Goal: Task Accomplishment & Management: Use online tool/utility

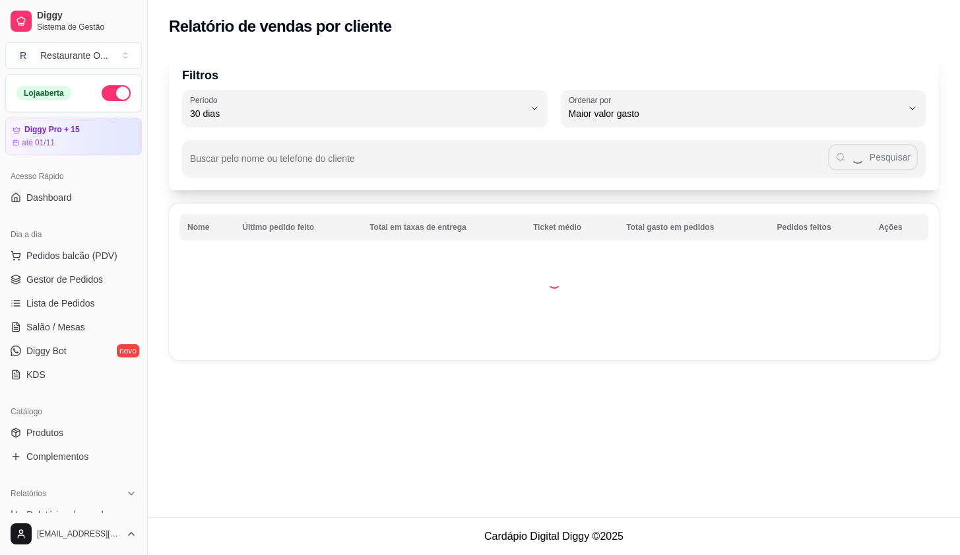
select select "30"
select select "HIGHEST_TOTAL_SPENT_WITH_ORDERS"
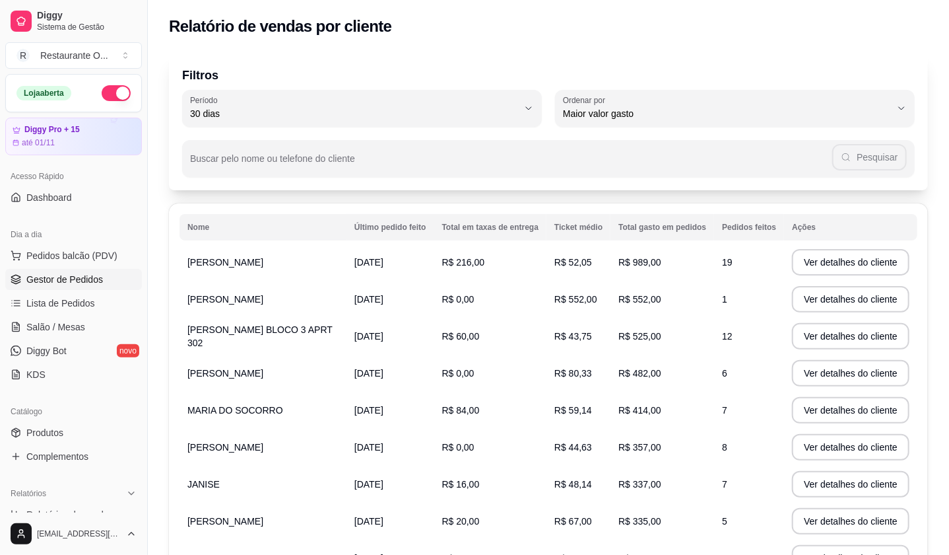
click at [23, 283] on link "Gestor de Pedidos" at bounding box center [73, 279] width 137 height 21
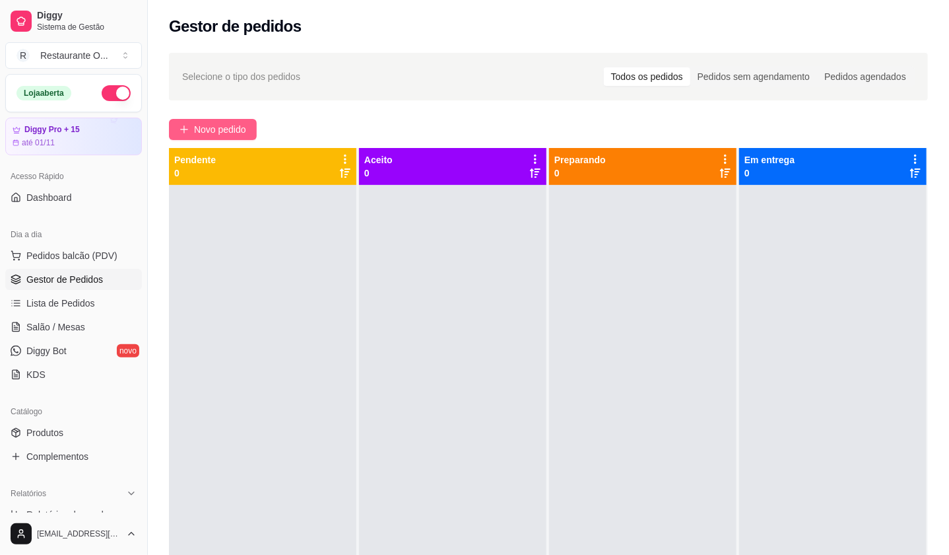
click at [209, 126] on span "Novo pedido" at bounding box center [220, 129] width 52 height 15
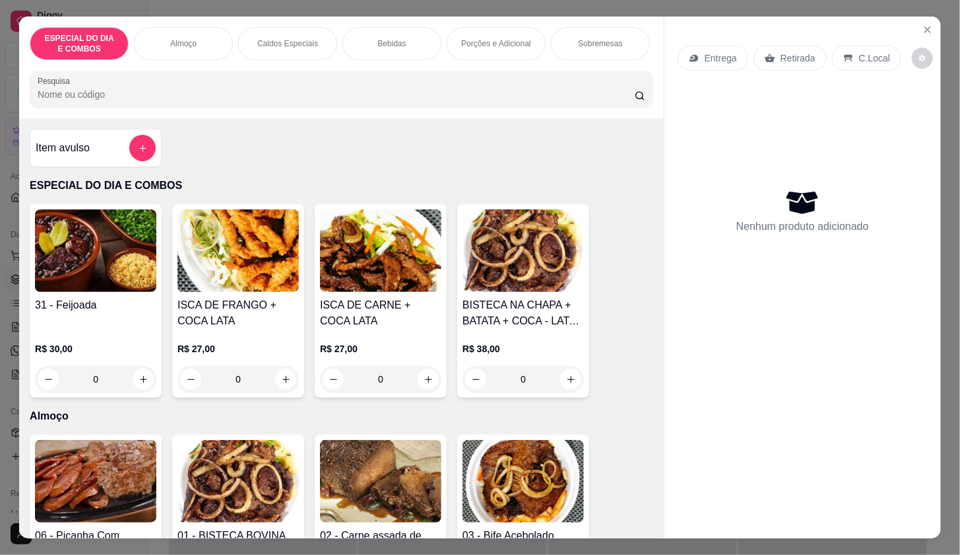
click at [710, 52] on p "Entrega" at bounding box center [721, 57] width 32 height 13
click at [697, 53] on div "Entrega" at bounding box center [713, 58] width 71 height 25
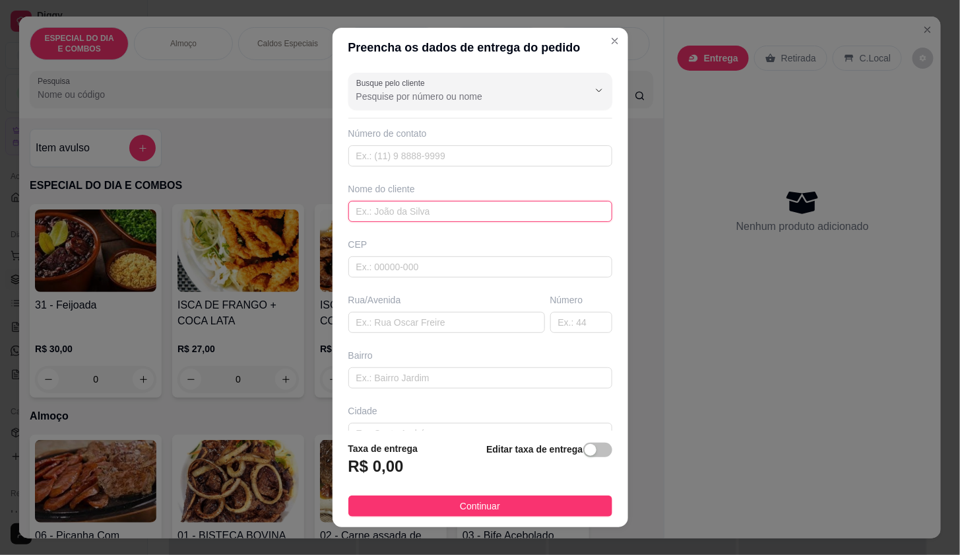
click at [486, 211] on input "text" at bounding box center [481, 211] width 264 height 21
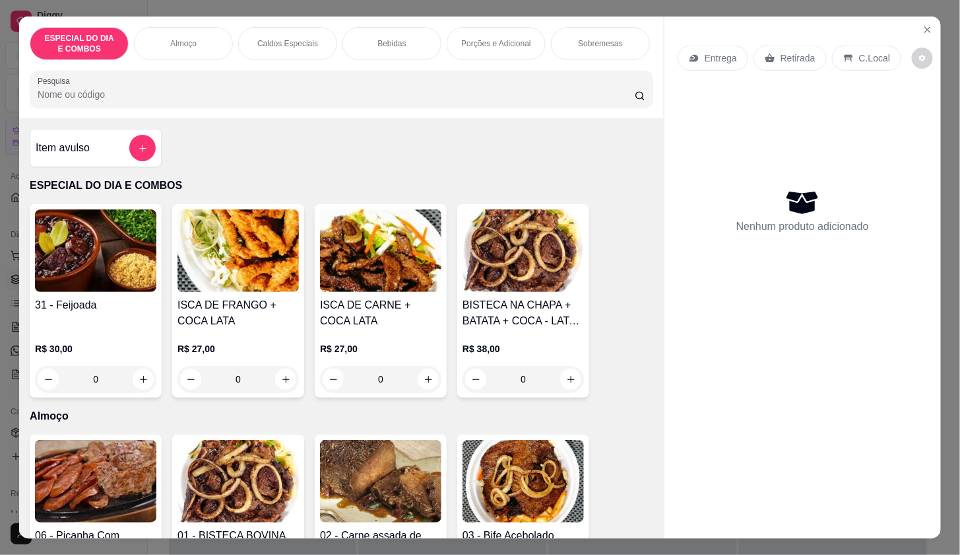
click at [832, 49] on div "C.Local" at bounding box center [866, 58] width 69 height 25
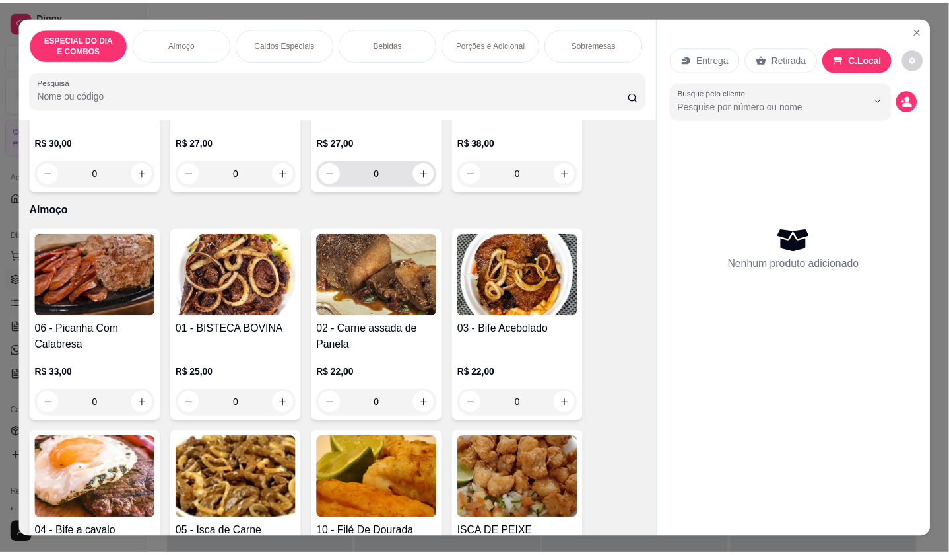
scroll to position [220, 0]
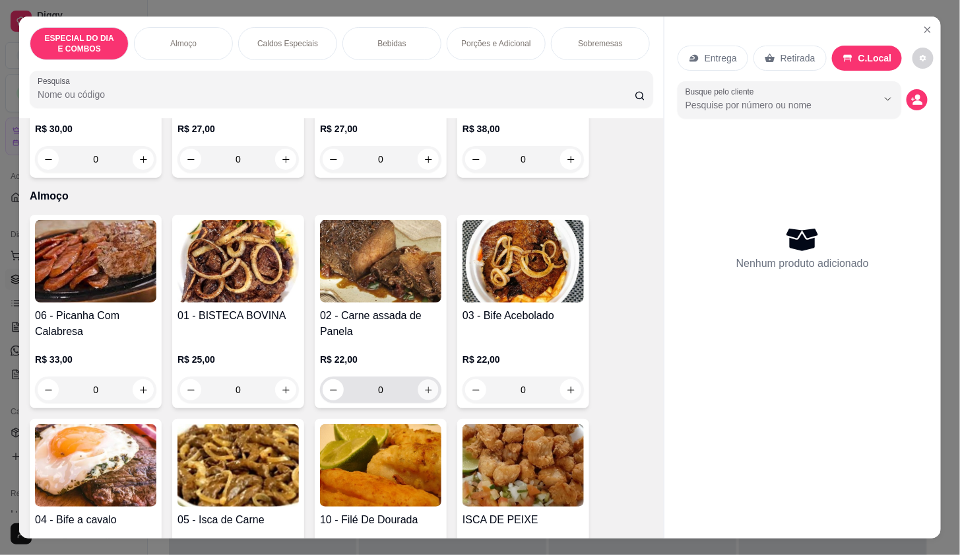
click at [424, 389] on icon "increase-product-quantity" at bounding box center [429, 390] width 10 height 10
type input "1"
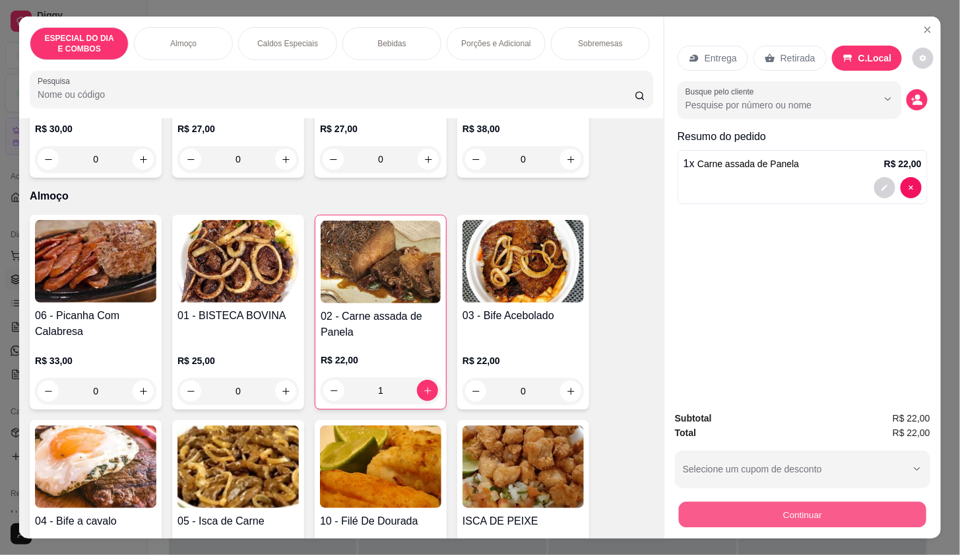
click at [741, 501] on button "Continuar" at bounding box center [803, 514] width 248 height 26
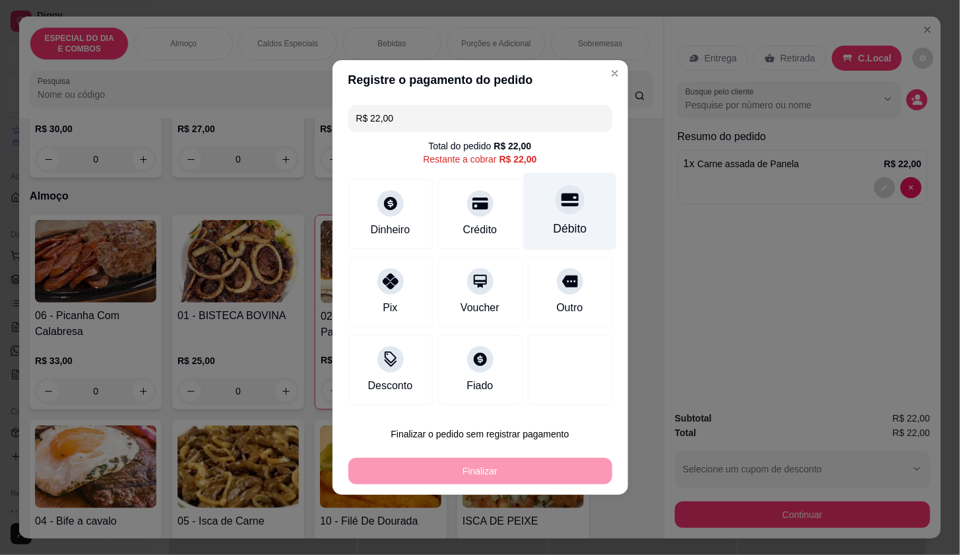
drag, startPoint x: 564, startPoint y: 225, endPoint x: 536, endPoint y: 378, distance: 155.8
click at [564, 226] on div "Débito" at bounding box center [570, 228] width 34 height 17
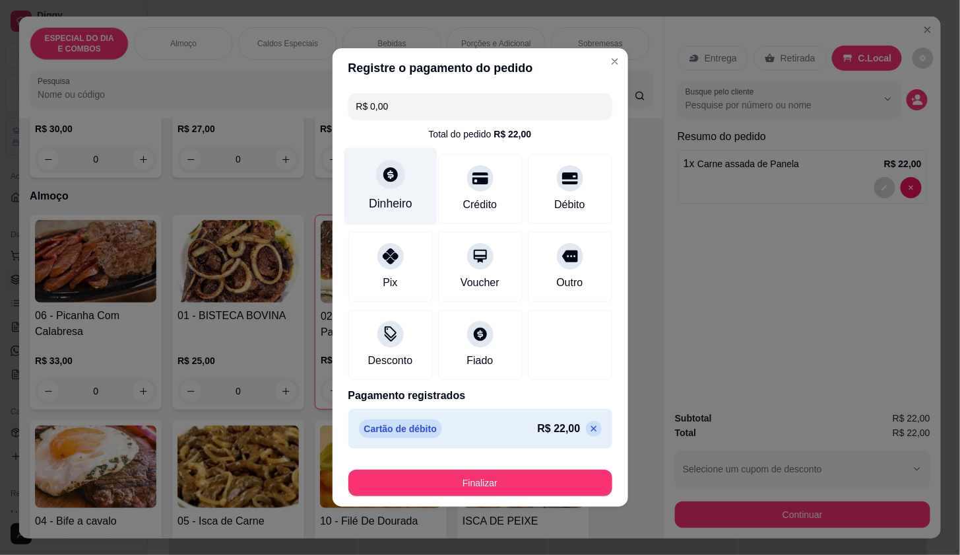
click at [405, 187] on div "Dinheiro" at bounding box center [390, 186] width 93 height 77
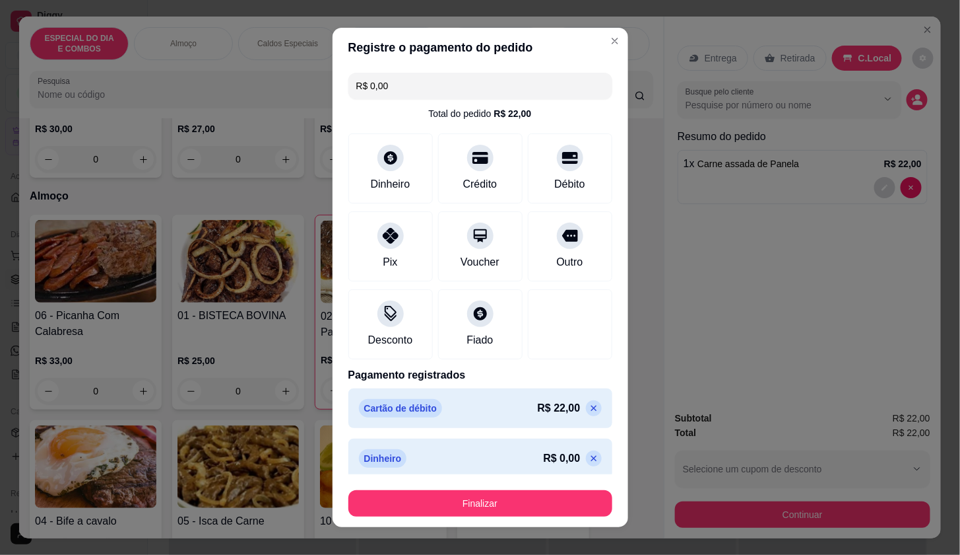
click at [586, 401] on p at bounding box center [594, 408] width 16 height 16
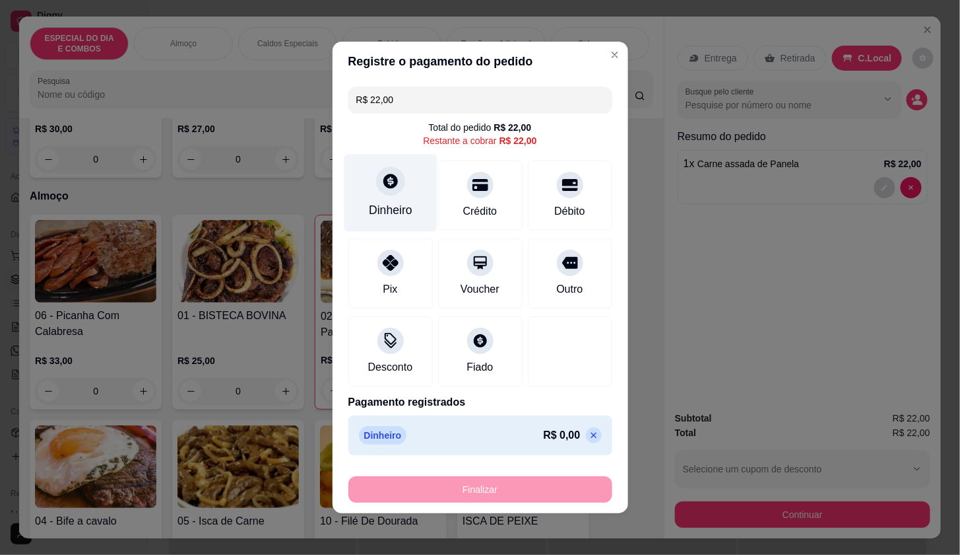
click at [361, 179] on div "Dinheiro" at bounding box center [390, 192] width 93 height 77
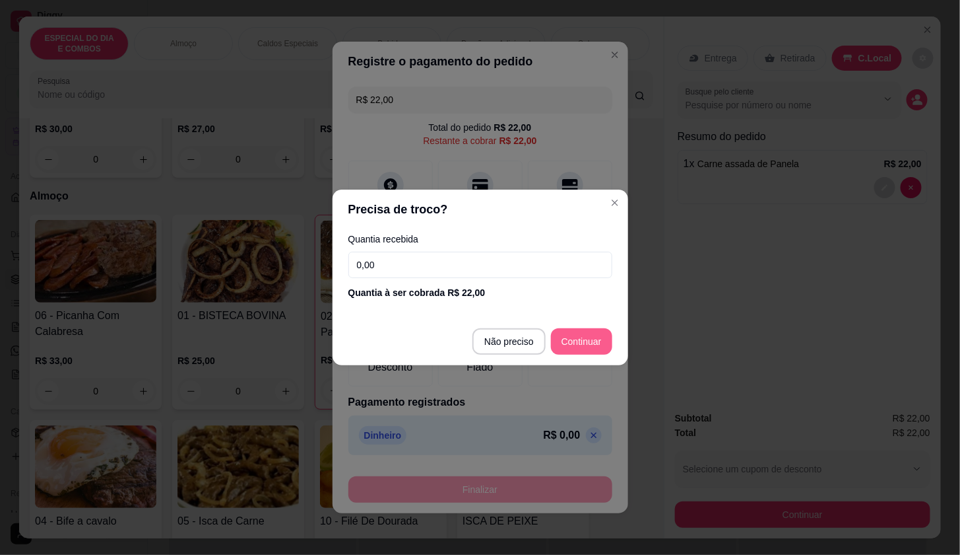
type input "R$ 0,00"
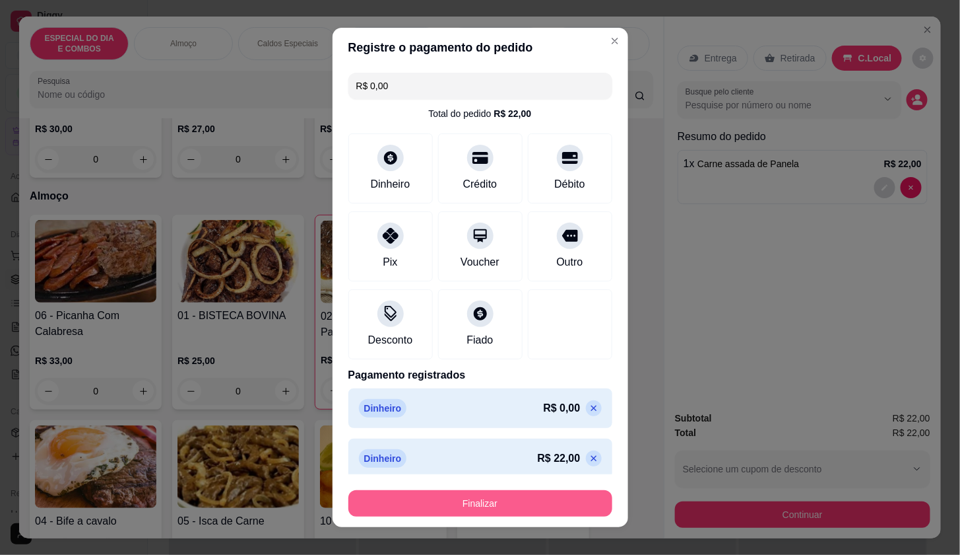
click at [471, 505] on button "Finalizar" at bounding box center [481, 503] width 264 height 26
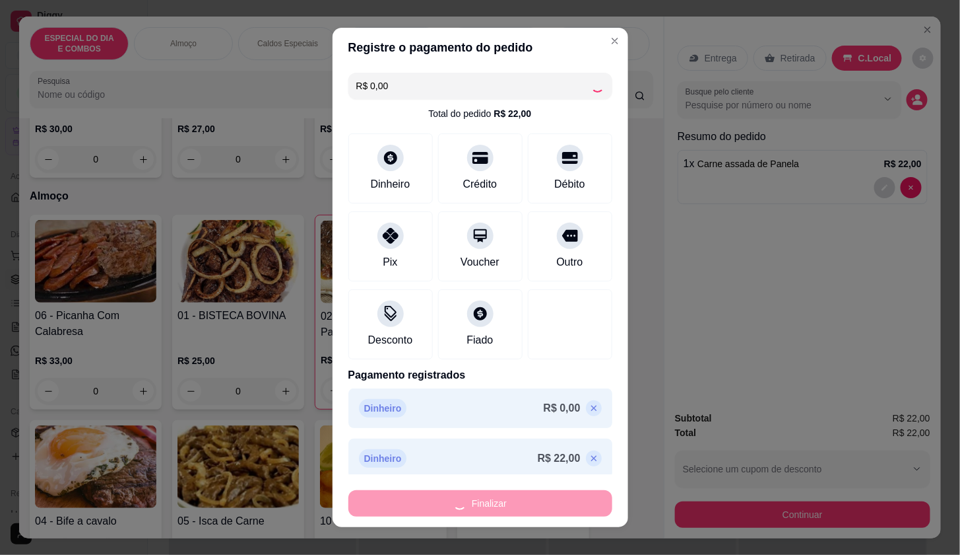
type input "0"
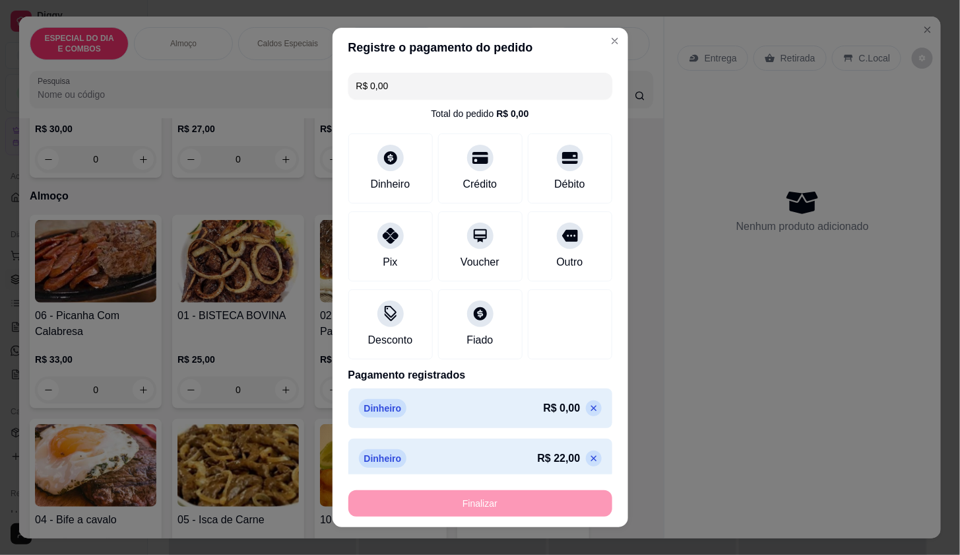
type input "-R$ 22,00"
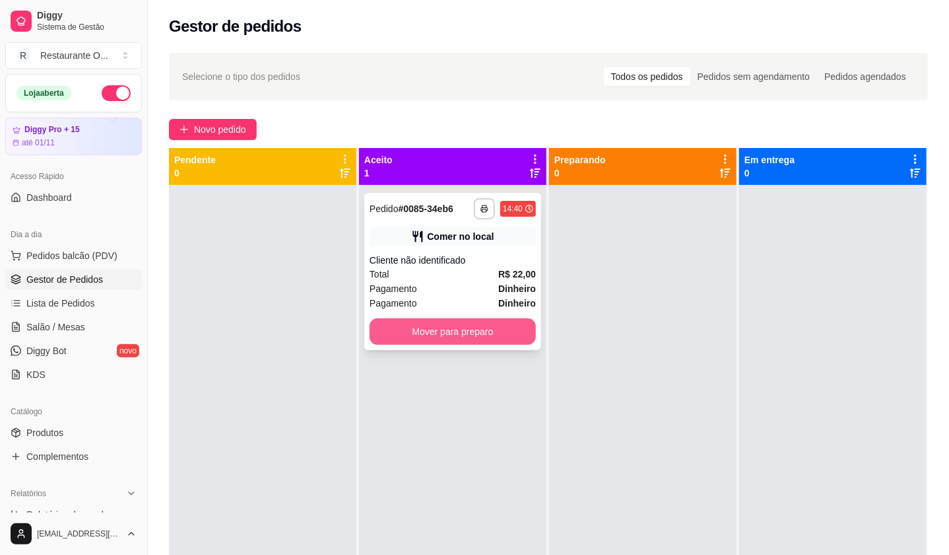
click at [480, 325] on button "Mover para preparo" at bounding box center [453, 331] width 166 height 26
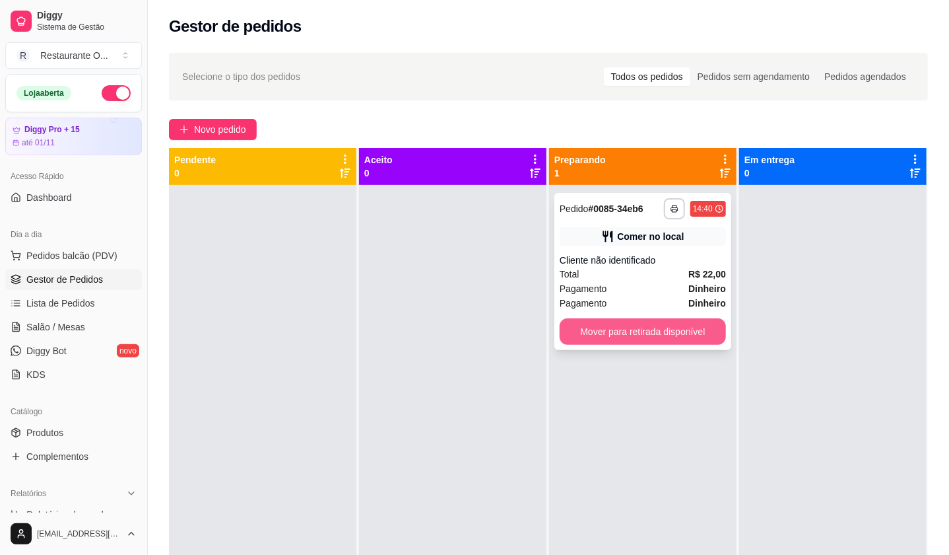
click at [615, 331] on button "Mover para retirada disponível" at bounding box center [643, 331] width 166 height 26
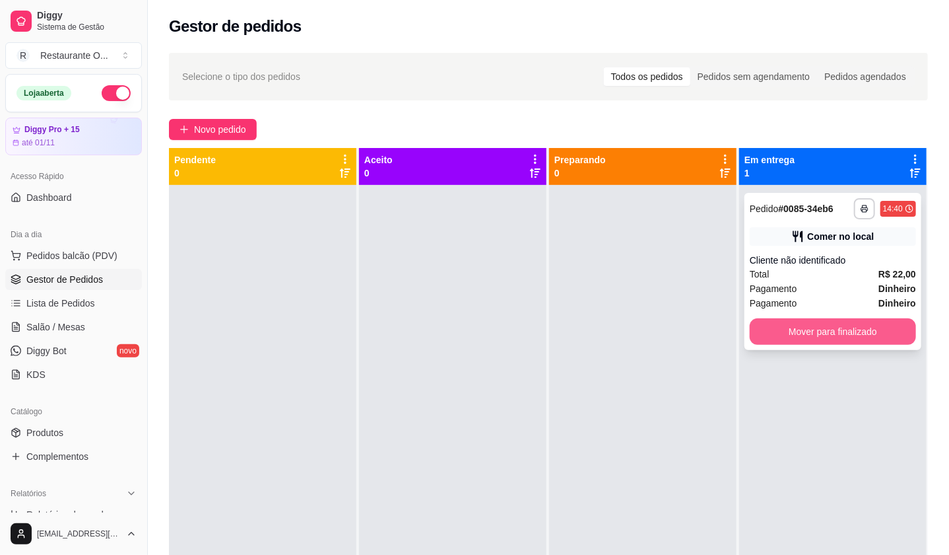
click at [769, 329] on button "Mover para finalizado" at bounding box center [833, 331] width 166 height 26
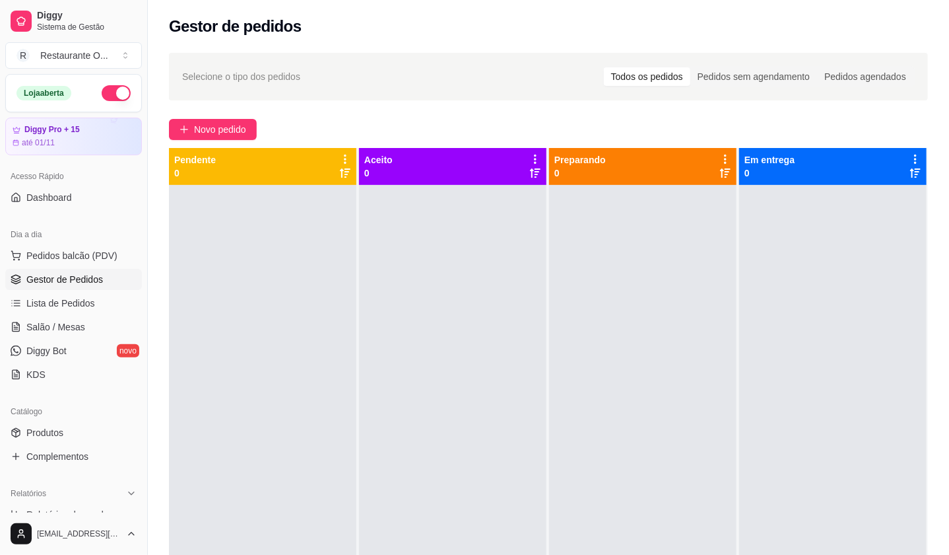
drag, startPoint x: 142, startPoint y: 211, endPoint x: 141, endPoint y: 252, distance: 40.9
click at [141, 252] on div "Diggy Sistema de Gestão R Restaurante O ... Loja aberta Diggy Pro + 15 até 01/1…" at bounding box center [73, 277] width 147 height 555
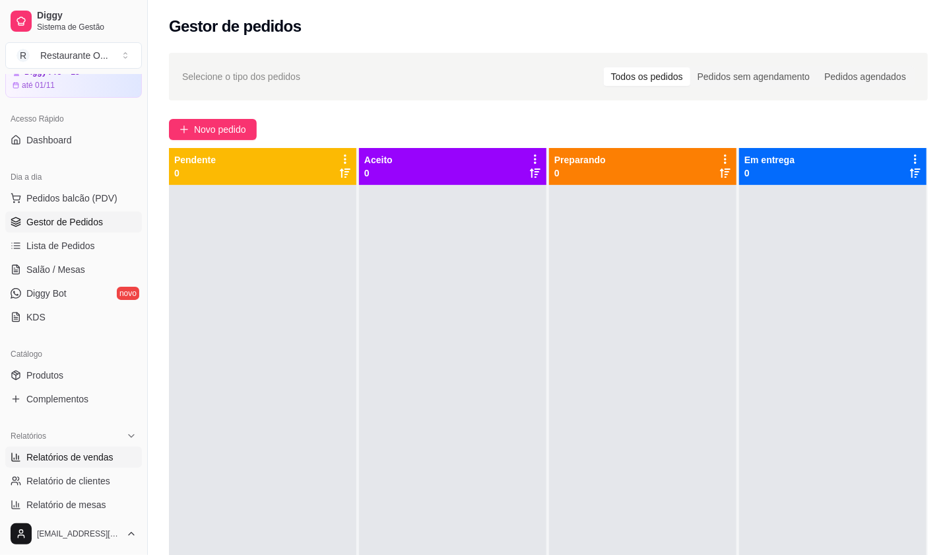
scroll to position [73, 0]
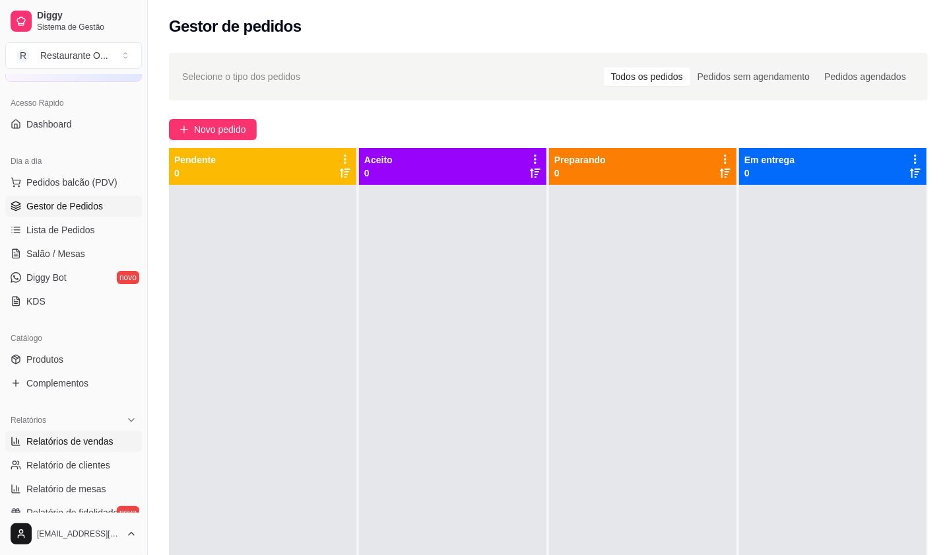
click at [101, 442] on span "Relatórios de vendas" at bounding box center [69, 440] width 87 height 13
select select "ALL"
select select "0"
